Goal: Information Seeking & Learning: Stay updated

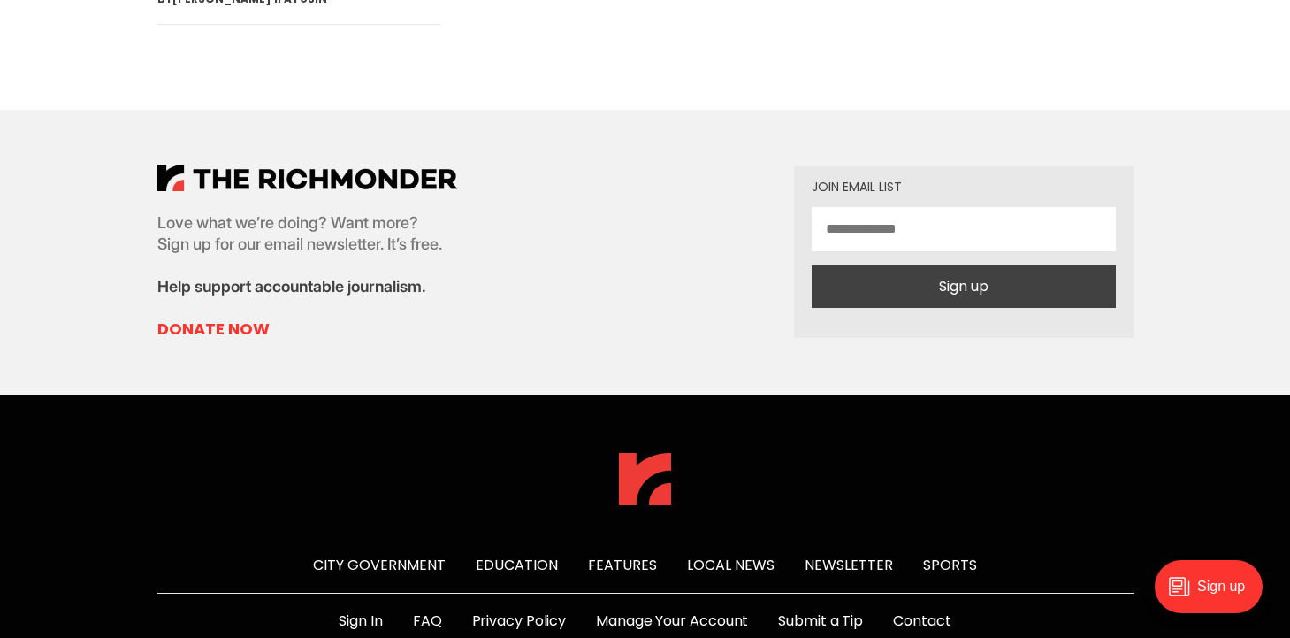
scroll to position [6738, 0]
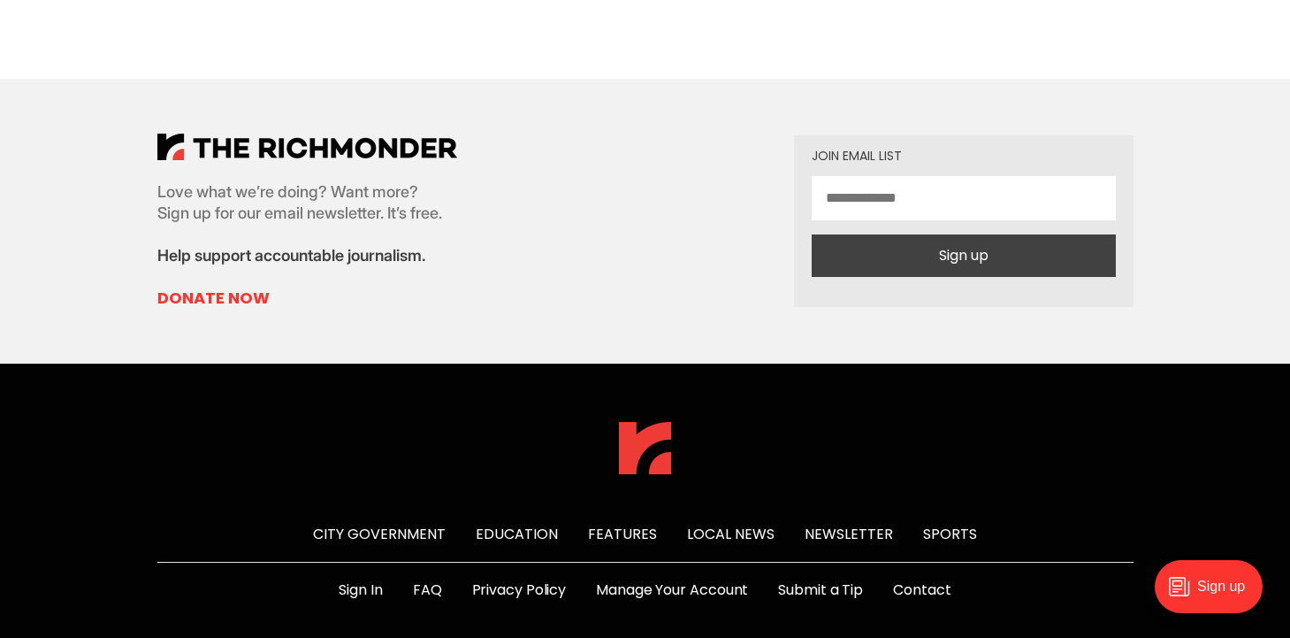
click at [833, 524] on link "Newsletter" at bounding box center [849, 534] width 88 height 20
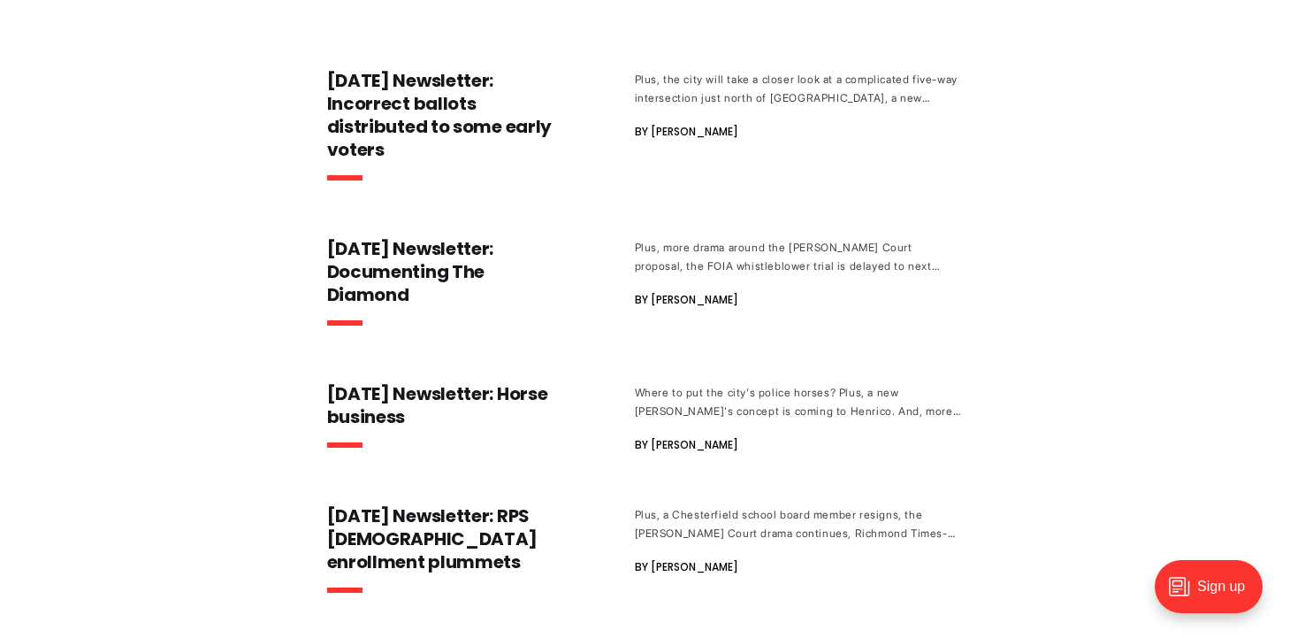
scroll to position [456, 0]
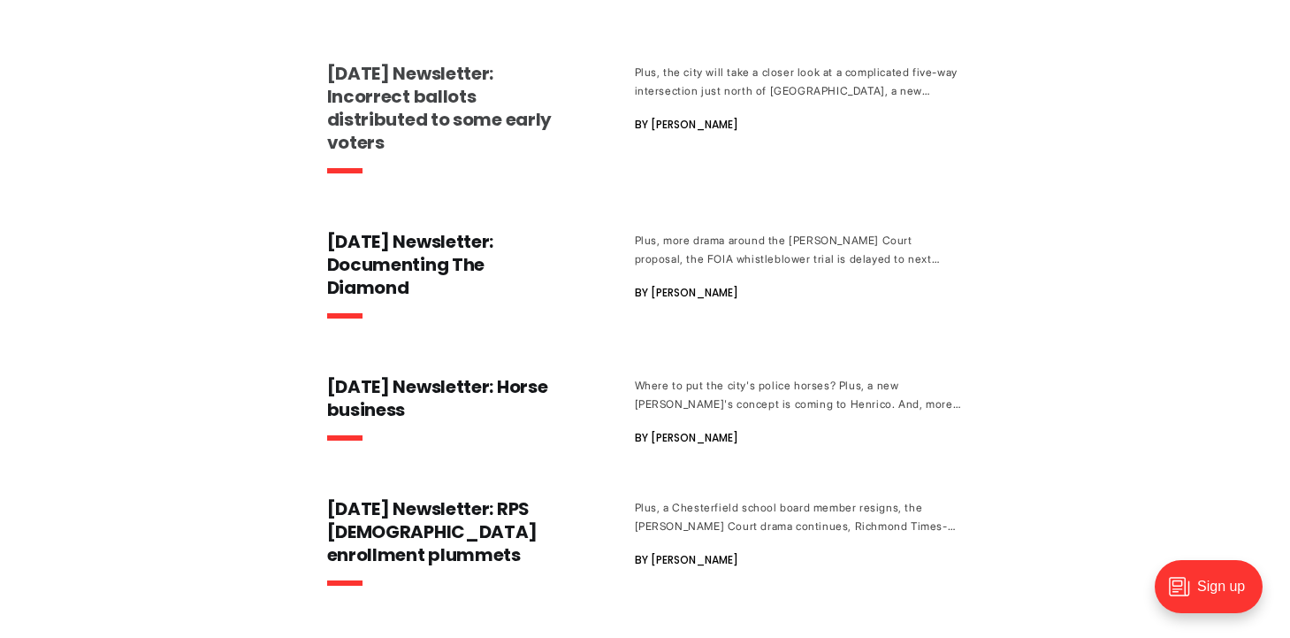
click at [410, 111] on h3 "[DATE] Newsletter: Incorrect ballots distributed to some early voters" at bounding box center [445, 108] width 237 height 92
